Goal: Browse casually

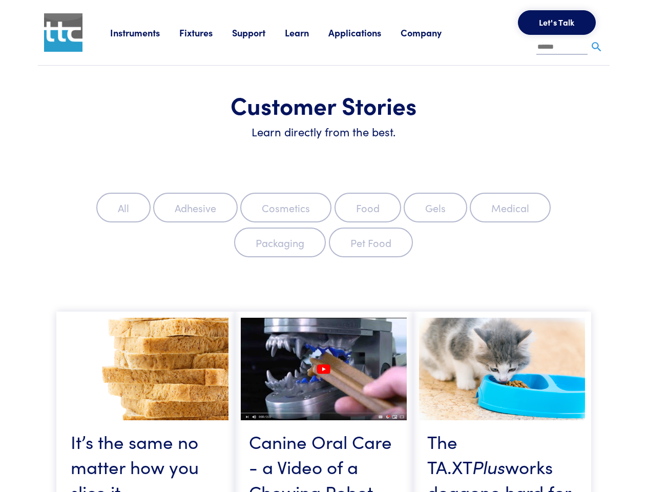
click at [323, 246] on label "Packaging" at bounding box center [280, 242] width 92 height 30
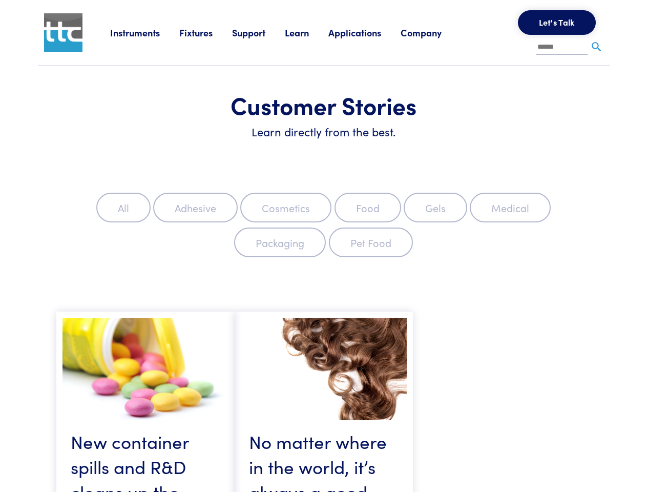
click at [145, 32] on link "Instruments" at bounding box center [144, 32] width 69 height 13
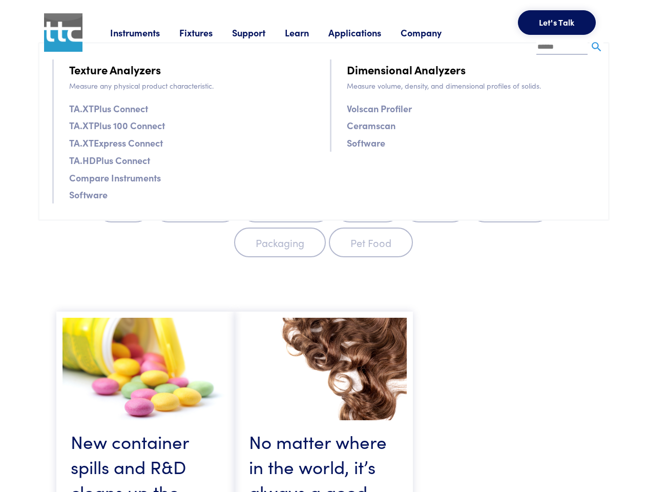
click at [207, 32] on link "Fixtures" at bounding box center [205, 32] width 53 height 13
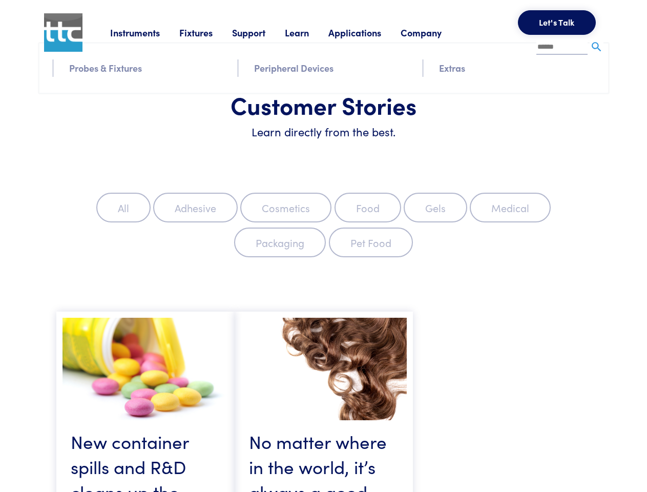
click at [260, 32] on link "Support" at bounding box center [258, 32] width 53 height 13
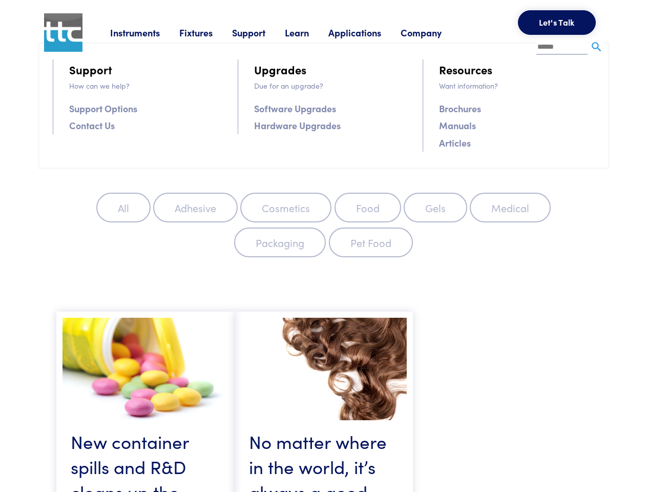
click at [309, 32] on link "Learn" at bounding box center [307, 32] width 44 height 13
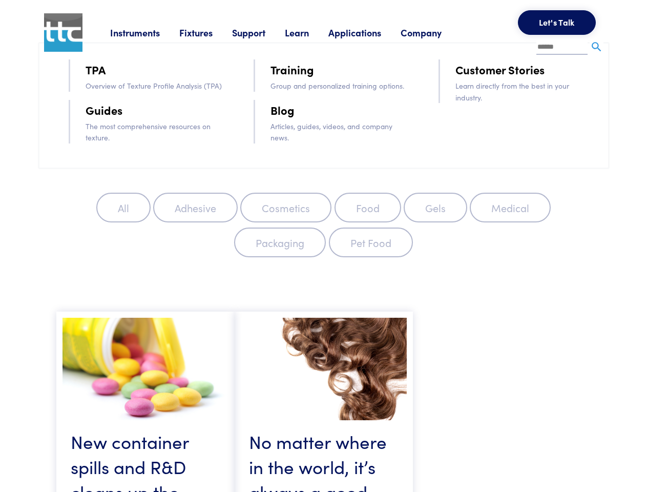
click at [368, 32] on link "Applications" at bounding box center [364, 32] width 72 height 13
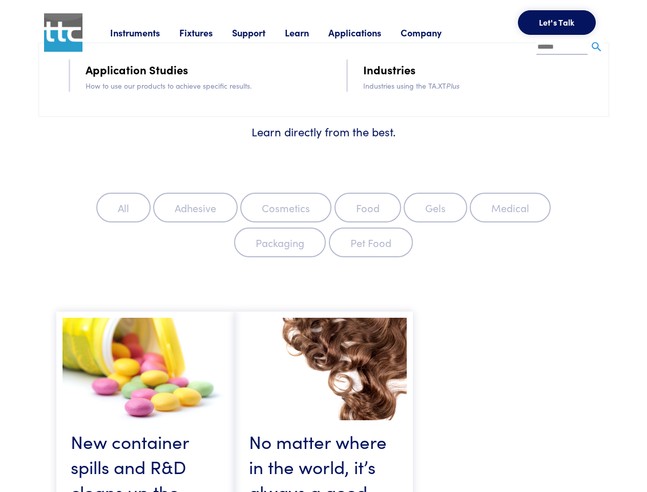
click at [434, 32] on link "Company" at bounding box center [431, 32] width 60 height 13
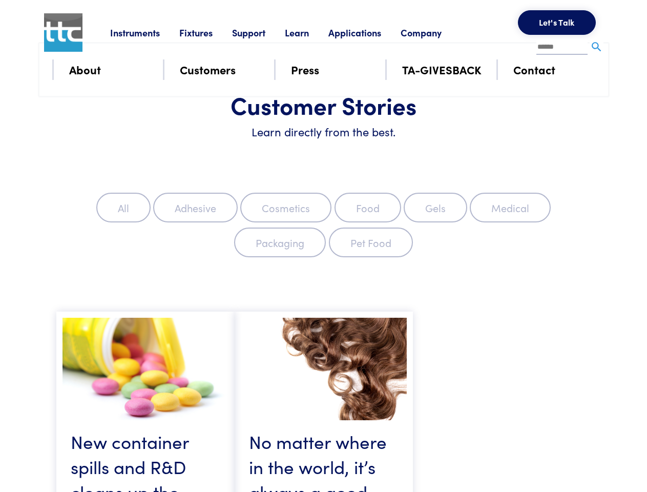
click at [557, 23] on button "Let's Talk" at bounding box center [557, 22] width 78 height 25
